Goal: Task Accomplishment & Management: Understand process/instructions

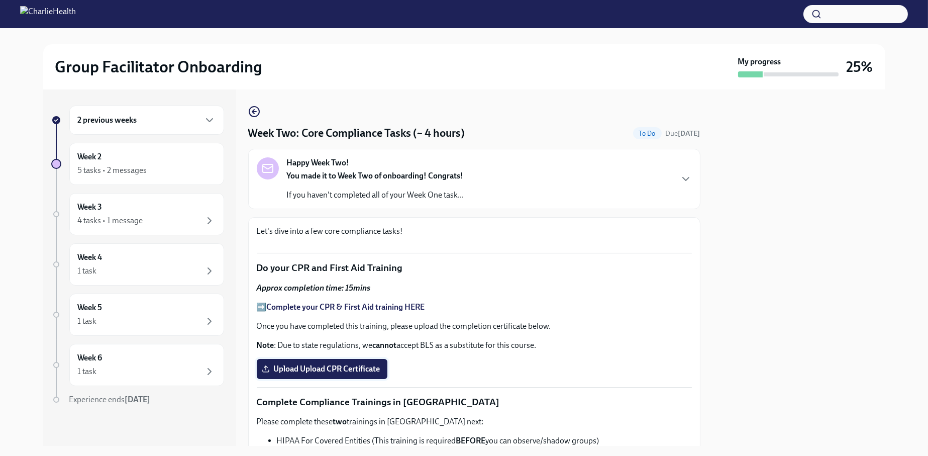
scroll to position [516, 0]
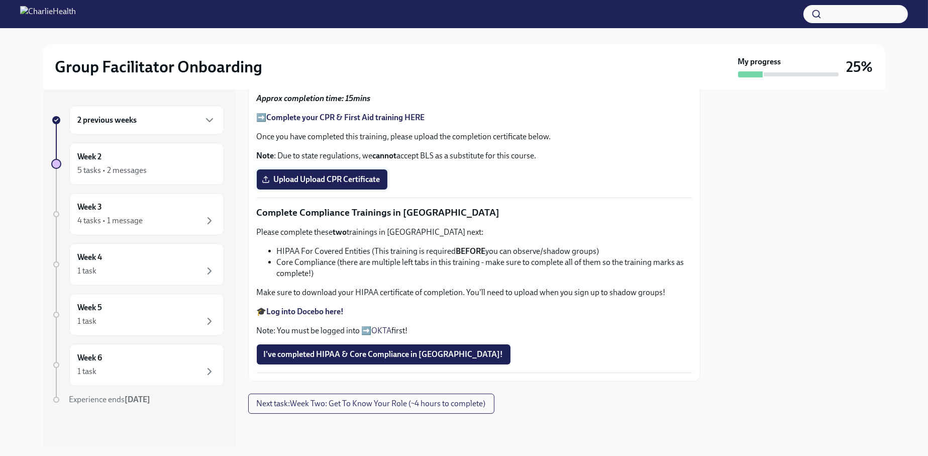
click at [319, 184] on span "Upload Upload CPR Certificate" at bounding box center [322, 179] width 117 height 10
click at [0, 0] on input "Upload Upload CPR Certificate" at bounding box center [0, 0] width 0 height 0
click at [314, 308] on strong "Log into Docebo here!" at bounding box center [305, 312] width 77 height 10
click at [169, 115] on div "2 previous weeks" at bounding box center [147, 120] width 138 height 12
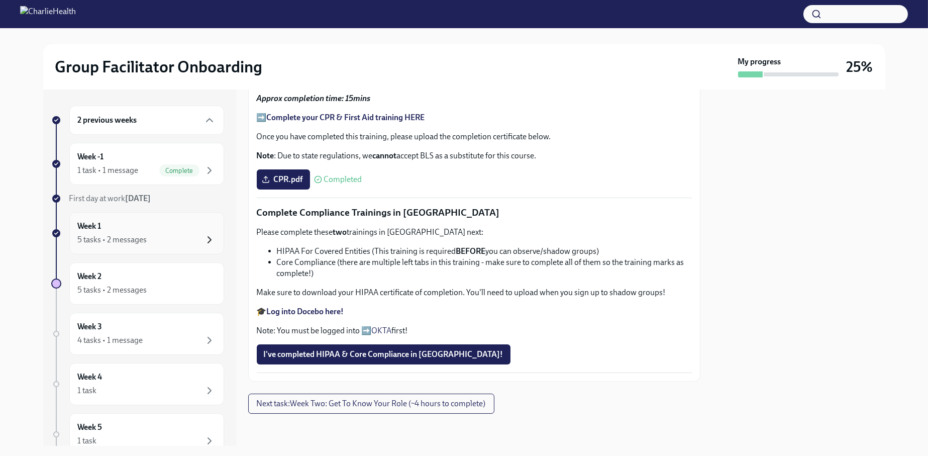
click at [204, 235] on icon "button" at bounding box center [210, 240] width 12 height 12
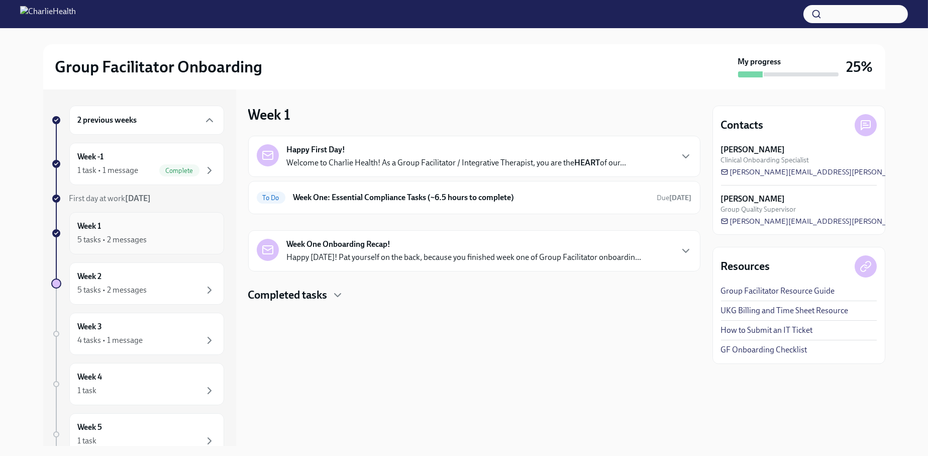
click at [174, 226] on div "Week 1 5 tasks • 2 messages" at bounding box center [147, 233] width 138 height 25
click at [404, 193] on h6 "Week One: Essential Compliance Tasks (~6.5 hours to complete)" at bounding box center [472, 197] width 356 height 11
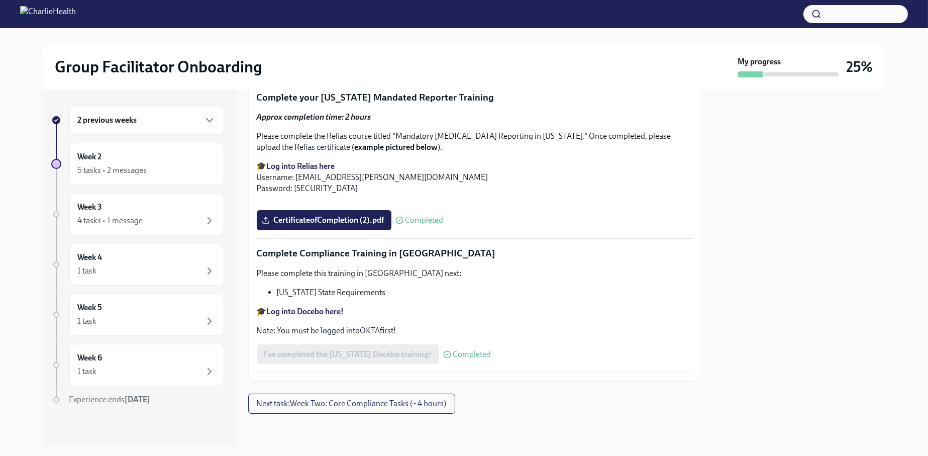
scroll to position [2199, 0]
click at [396, 409] on button "Next task : Week Two: Core Compliance Tasks (~ 4 hours)" at bounding box center [351, 404] width 207 height 20
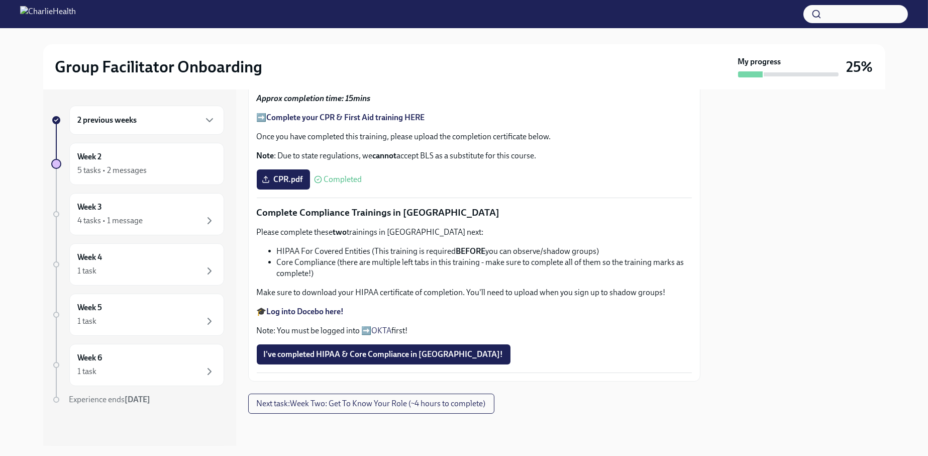
scroll to position [616, 0]
click at [331, 308] on strong "Log into Docebo here!" at bounding box center [305, 312] width 77 height 10
